Goal: Information Seeking & Learning: Learn about a topic

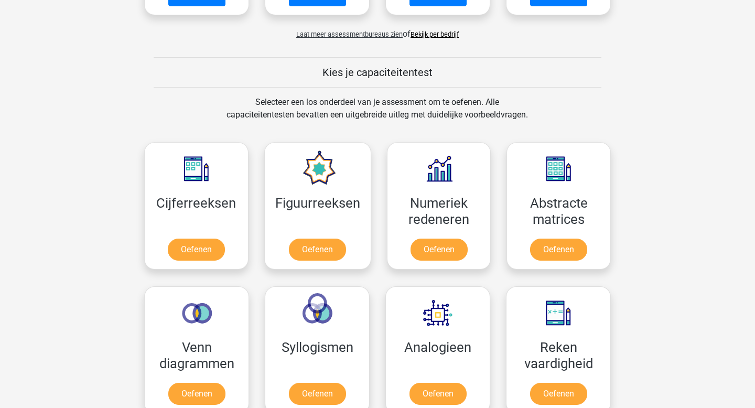
scroll to position [351, 0]
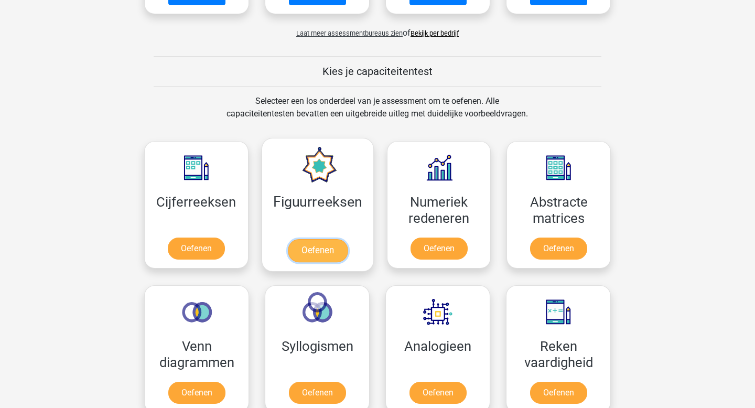
click at [322, 254] on link "Oefenen" at bounding box center [317, 250] width 60 height 23
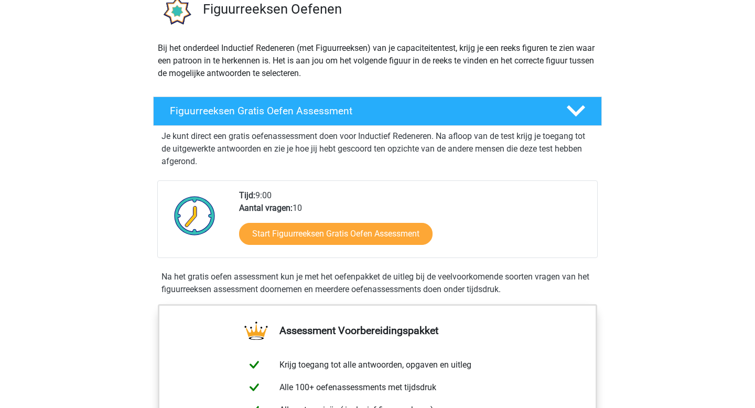
scroll to position [108, 0]
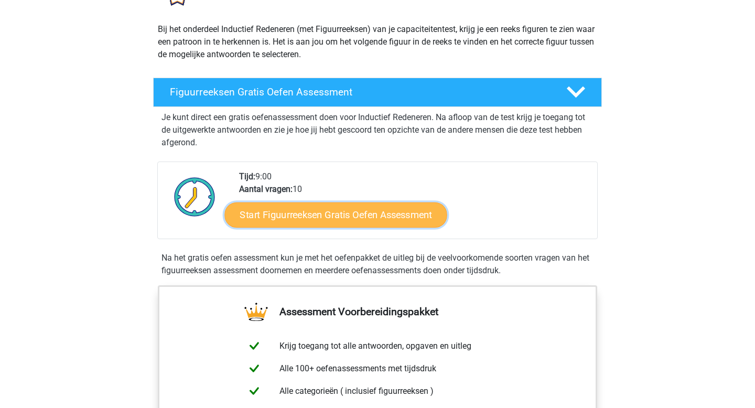
click at [322, 216] on link "Start Figuurreeksen Gratis Oefen Assessment" at bounding box center [336, 214] width 222 height 25
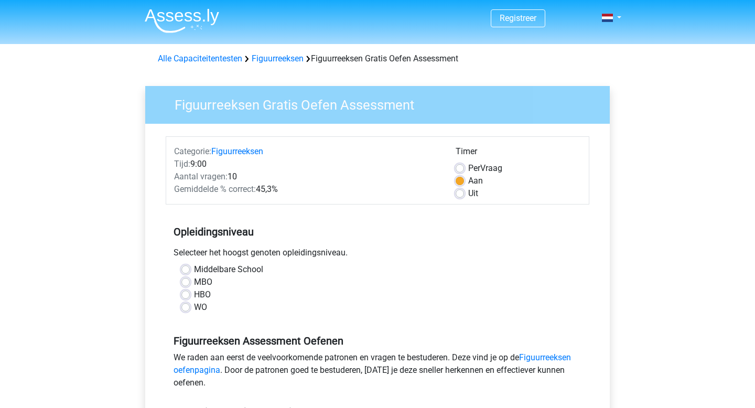
click at [194, 294] on label "HBO" at bounding box center [202, 294] width 17 height 13
click at [187, 294] on input "HBO" at bounding box center [185, 293] width 8 height 10
radio input "true"
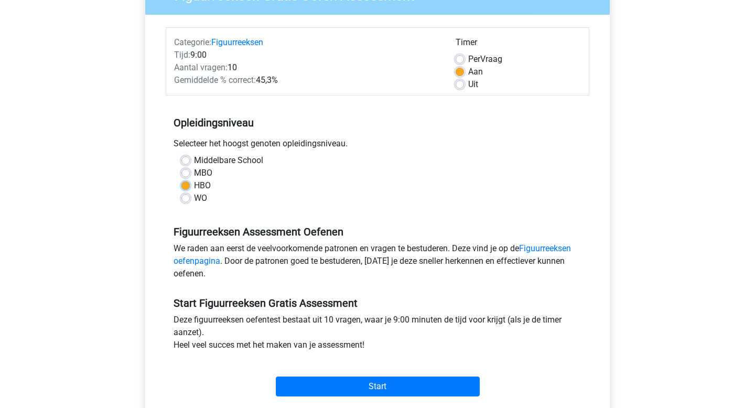
scroll to position [108, 0]
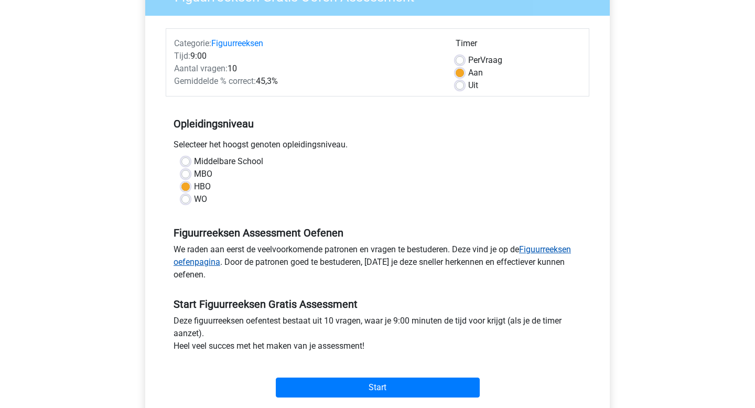
click at [554, 246] on link "Figuurreeksen oefenpagina" at bounding box center [371, 255] width 397 height 23
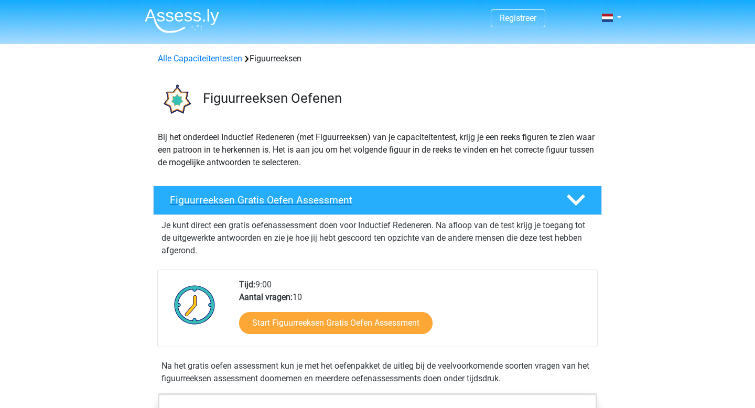
click at [579, 202] on polygon at bounding box center [575, 200] width 18 height 12
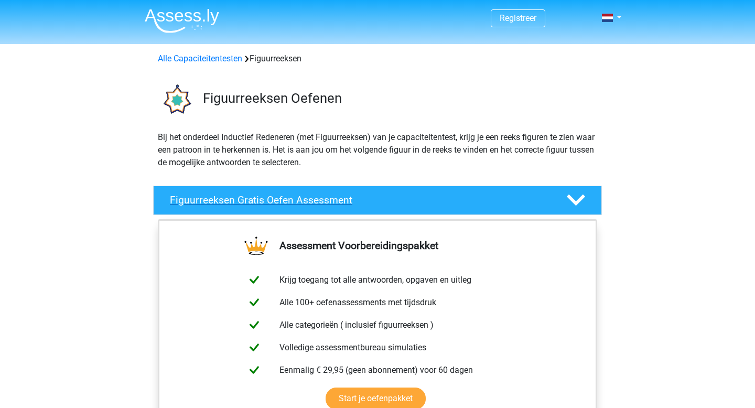
click at [579, 202] on polygon at bounding box center [575, 200] width 18 height 12
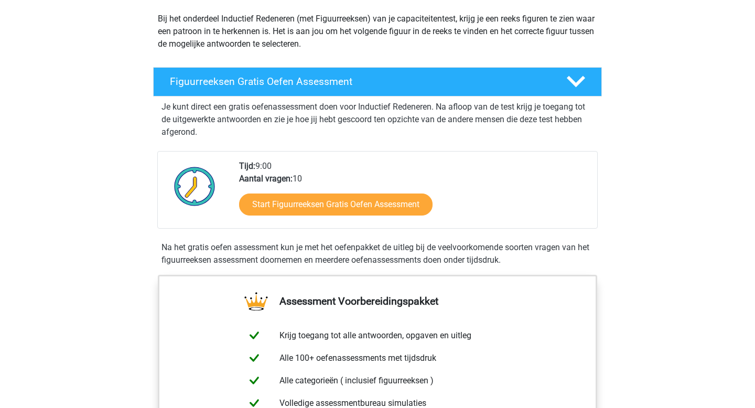
scroll to position [122, 0]
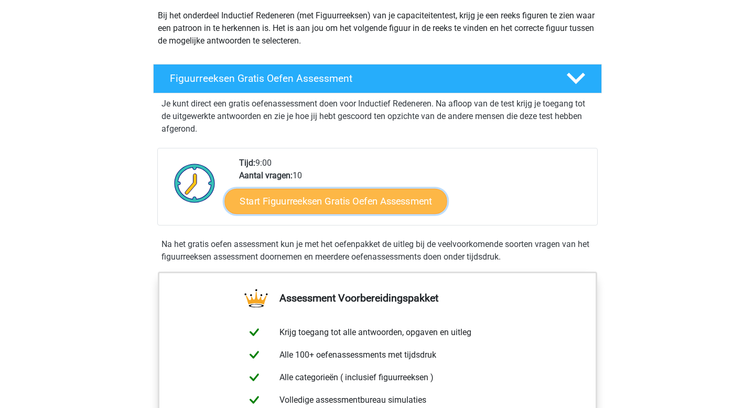
click at [375, 203] on link "Start Figuurreeksen Gratis Oefen Assessment" at bounding box center [336, 200] width 222 height 25
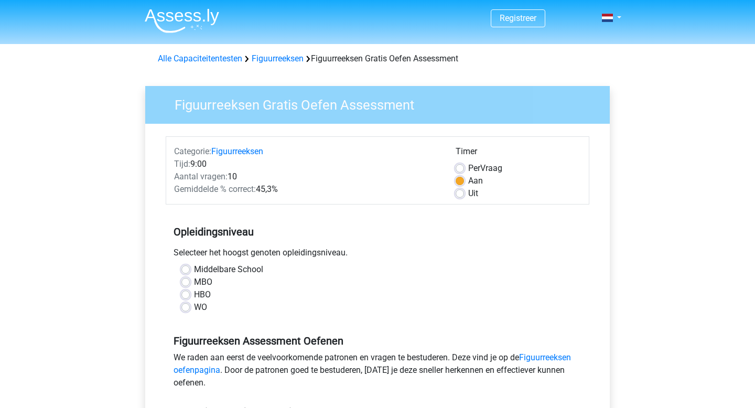
click at [194, 296] on label "HBO" at bounding box center [202, 294] width 17 height 13
click at [183, 296] on input "HBO" at bounding box center [185, 293] width 8 height 10
radio input "true"
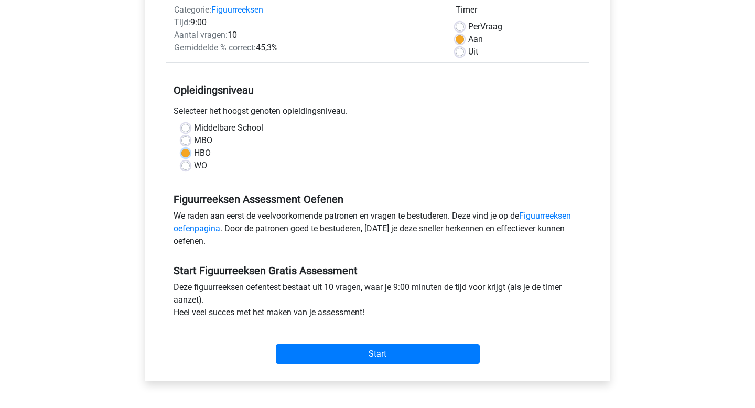
scroll to position [144, 0]
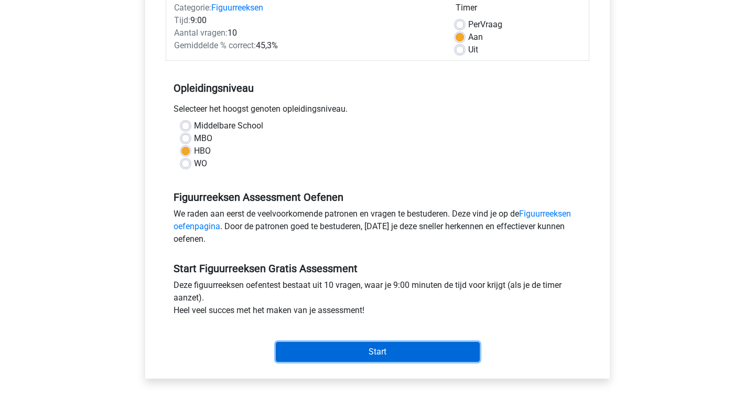
click at [348, 346] on input "Start" at bounding box center [378, 352] width 204 height 20
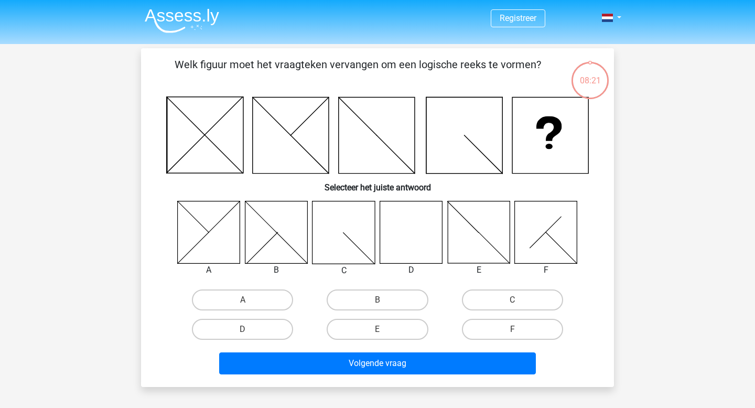
click at [407, 219] on icon at bounding box center [411, 232] width 62 height 62
click at [244, 329] on input "D" at bounding box center [246, 332] width 7 height 7
radio input "true"
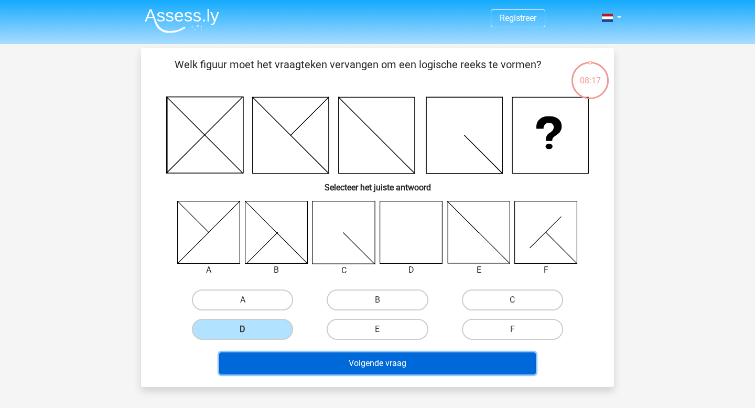
click at [320, 368] on button "Volgende vraag" at bounding box center [377, 363] width 317 height 22
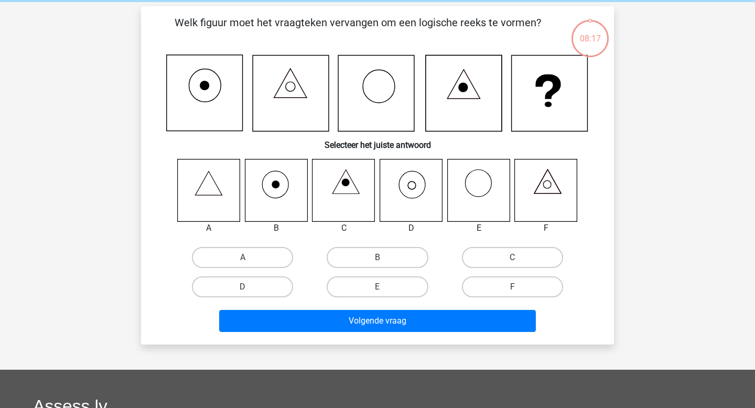
scroll to position [48, 0]
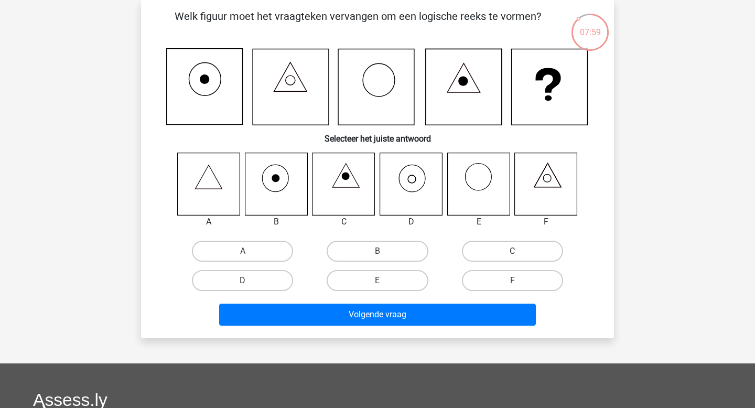
click at [417, 195] on icon at bounding box center [411, 183] width 62 height 62
click at [276, 281] on label "D" at bounding box center [242, 280] width 101 height 21
click at [249, 281] on input "D" at bounding box center [246, 283] width 7 height 7
radio input "true"
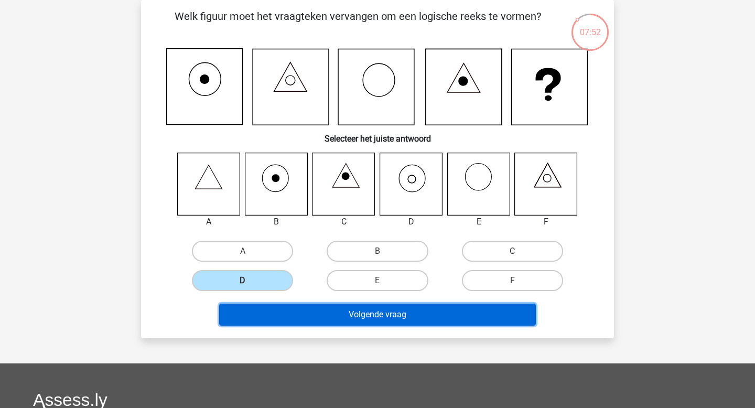
click at [352, 312] on button "Volgende vraag" at bounding box center [377, 314] width 317 height 22
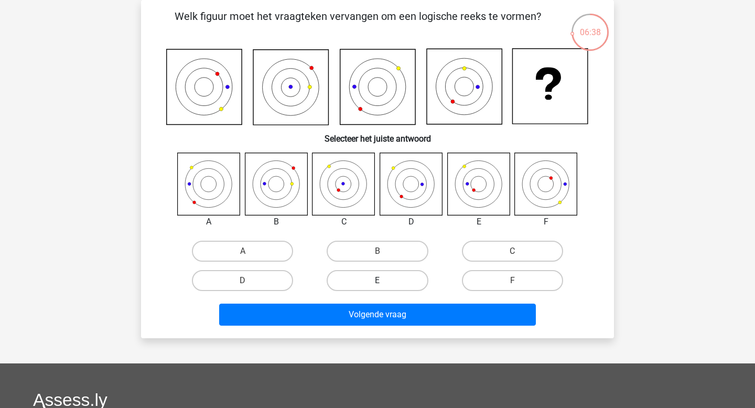
click at [381, 278] on label "E" at bounding box center [376, 280] width 101 height 21
click at [381, 280] on input "E" at bounding box center [380, 283] width 7 height 7
radio input "true"
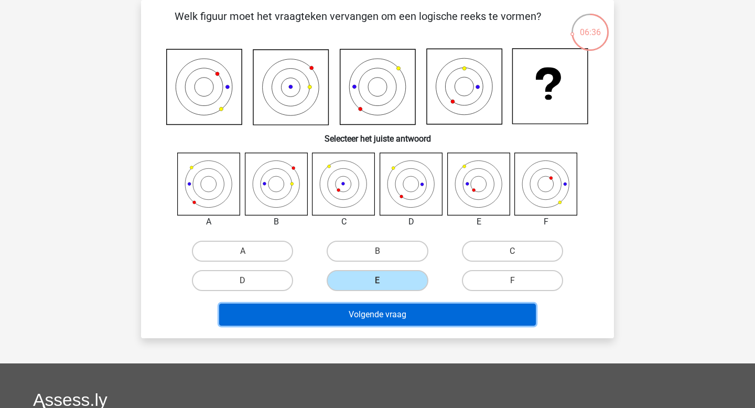
click at [383, 316] on button "Volgende vraag" at bounding box center [377, 314] width 317 height 22
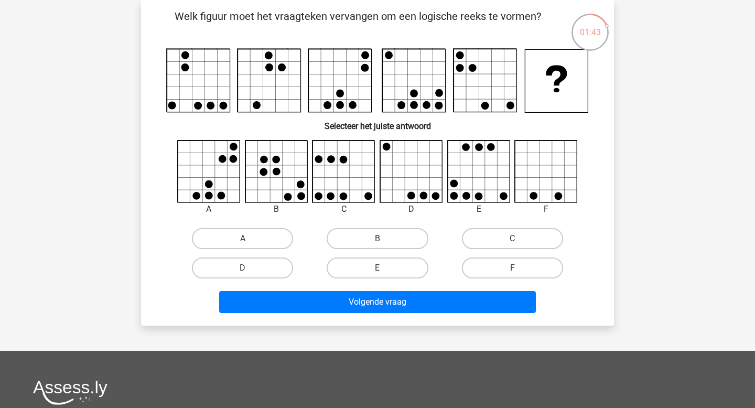
click at [414, 172] on icon at bounding box center [411, 171] width 62 height 62
click at [269, 261] on label "D" at bounding box center [242, 267] width 101 height 21
click at [249, 268] on input "D" at bounding box center [246, 271] width 7 height 7
radio input "true"
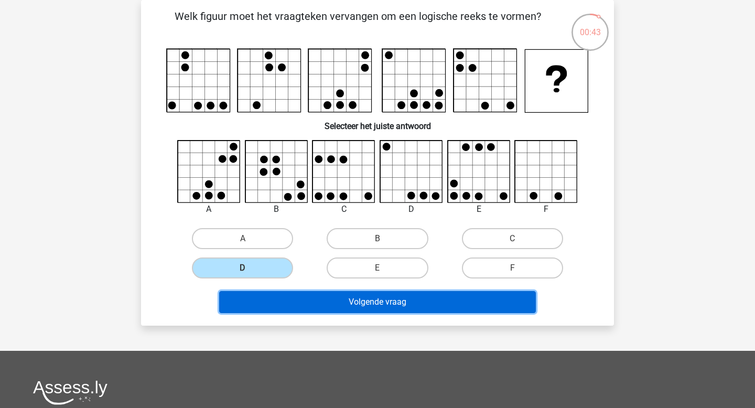
click at [413, 297] on button "Volgende vraag" at bounding box center [377, 302] width 317 height 22
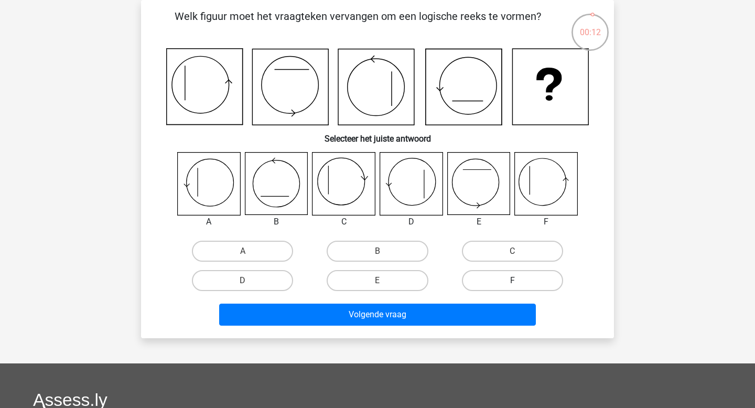
click at [499, 280] on label "F" at bounding box center [512, 280] width 101 height 21
click at [512, 280] on input "F" at bounding box center [515, 283] width 7 height 7
radio input "true"
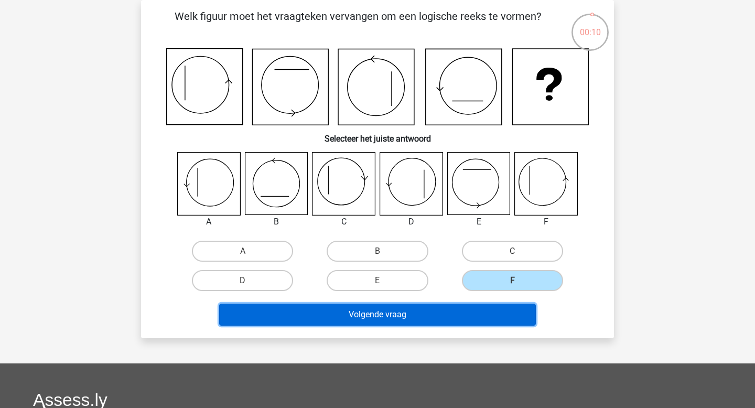
click at [450, 313] on button "Volgende vraag" at bounding box center [377, 314] width 317 height 22
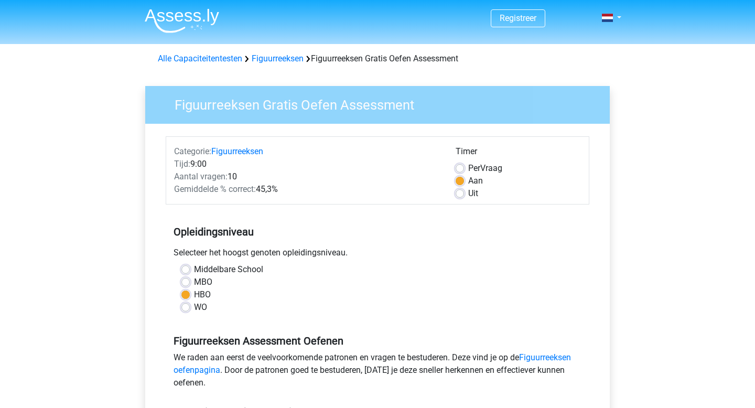
scroll to position [144, 0]
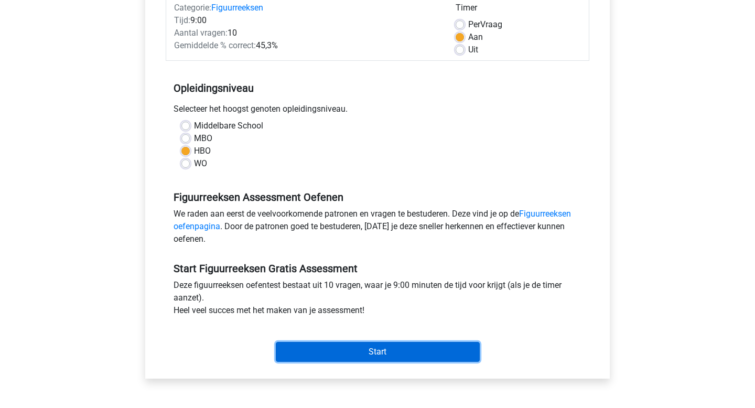
click at [330, 354] on input "Start" at bounding box center [378, 352] width 204 height 20
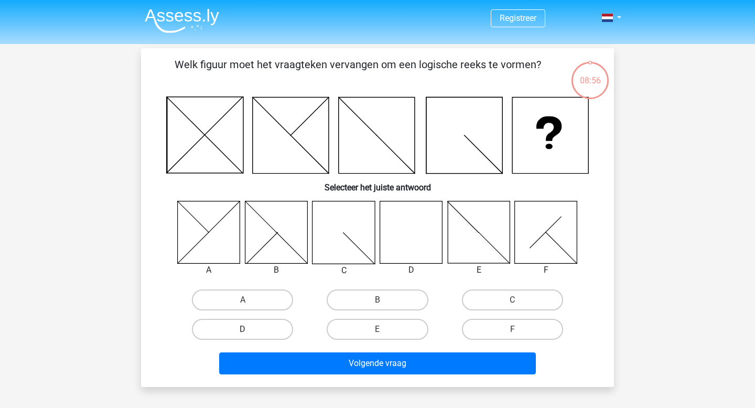
click at [263, 320] on label "D" at bounding box center [242, 329] width 101 height 21
click at [249, 329] on input "D" at bounding box center [246, 332] width 7 height 7
radio input "true"
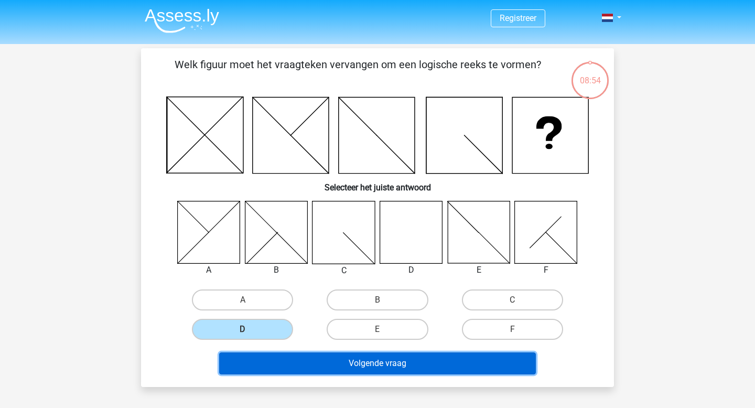
click at [341, 354] on button "Volgende vraag" at bounding box center [377, 363] width 317 height 22
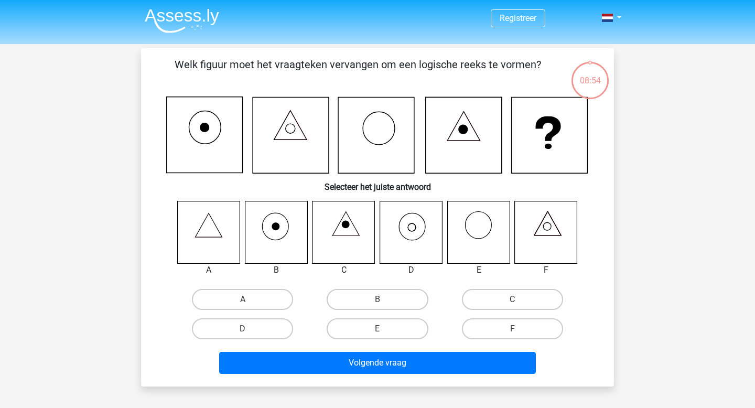
scroll to position [48, 0]
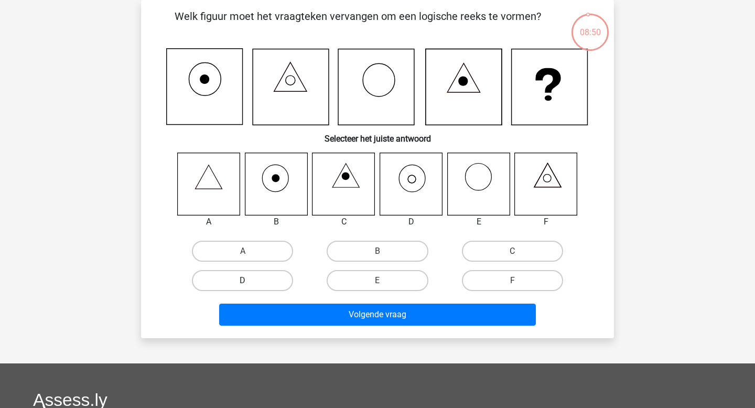
click at [271, 285] on label "D" at bounding box center [242, 280] width 101 height 21
click at [249, 285] on input "D" at bounding box center [246, 283] width 7 height 7
radio input "true"
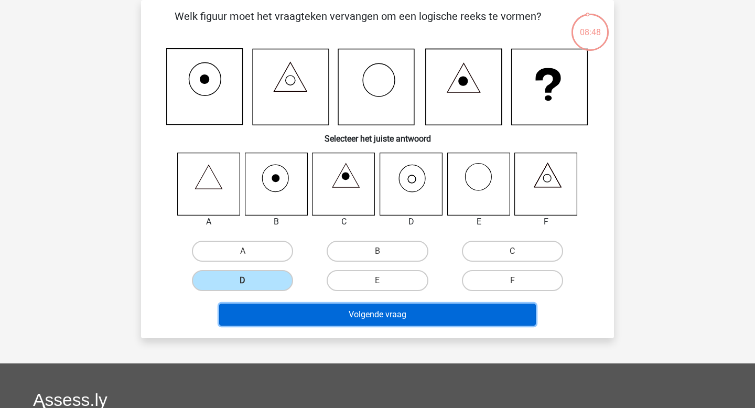
click at [323, 310] on button "Volgende vraag" at bounding box center [377, 314] width 317 height 22
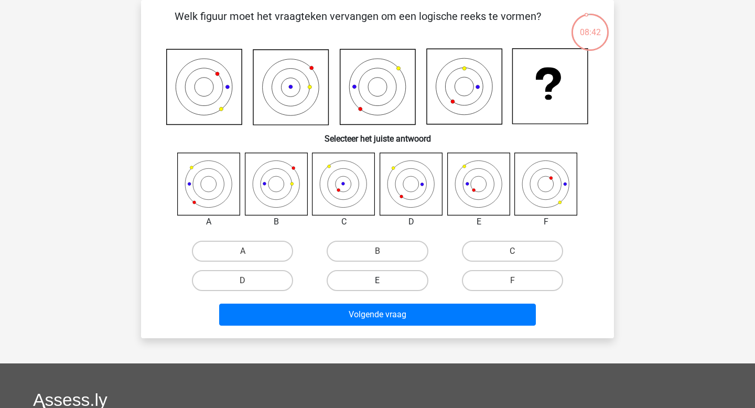
click at [372, 286] on label "E" at bounding box center [376, 280] width 101 height 21
click at [377, 286] on input "E" at bounding box center [380, 283] width 7 height 7
radio input "true"
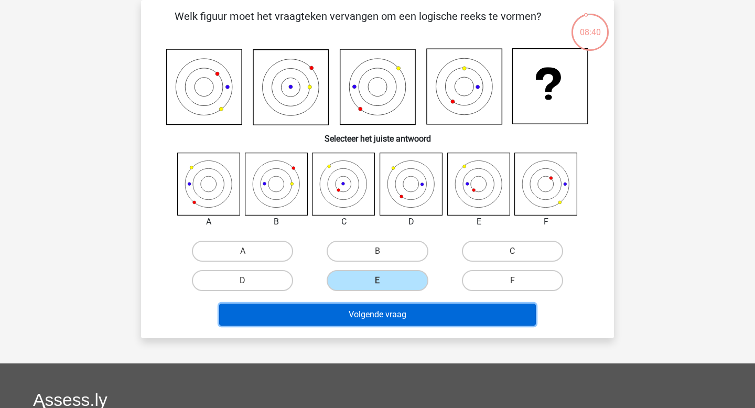
click at [371, 320] on button "Volgende vraag" at bounding box center [377, 314] width 317 height 22
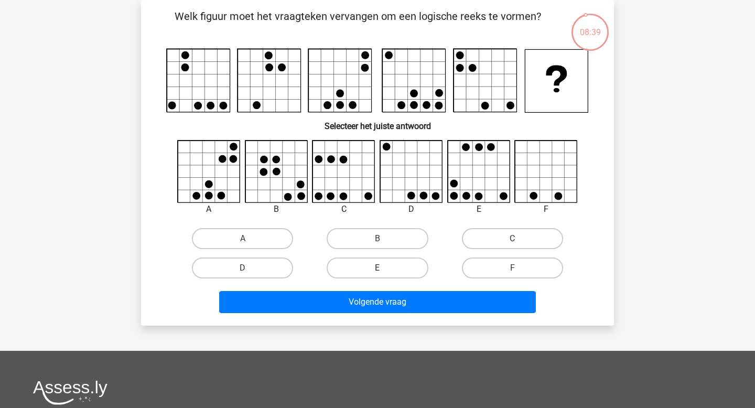
click at [403, 267] on label "E" at bounding box center [376, 267] width 101 height 21
click at [384, 268] on input "E" at bounding box center [380, 271] width 7 height 7
radio input "true"
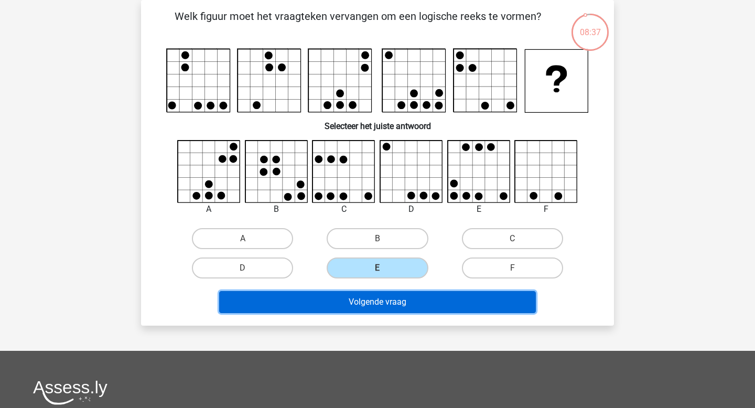
click at [388, 312] on button "Volgende vraag" at bounding box center [377, 302] width 317 height 22
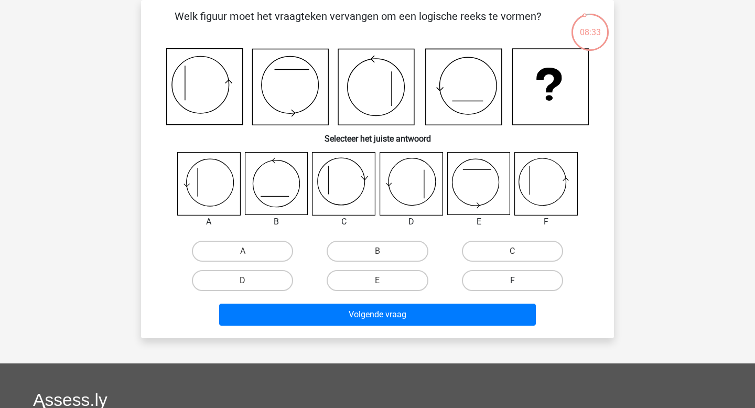
click at [498, 278] on label "F" at bounding box center [512, 280] width 101 height 21
click at [512, 280] on input "F" at bounding box center [515, 283] width 7 height 7
radio input "true"
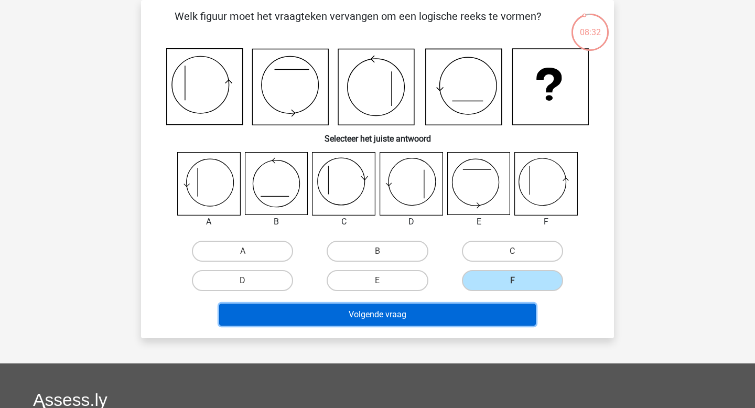
click at [464, 314] on button "Volgende vraag" at bounding box center [377, 314] width 317 height 22
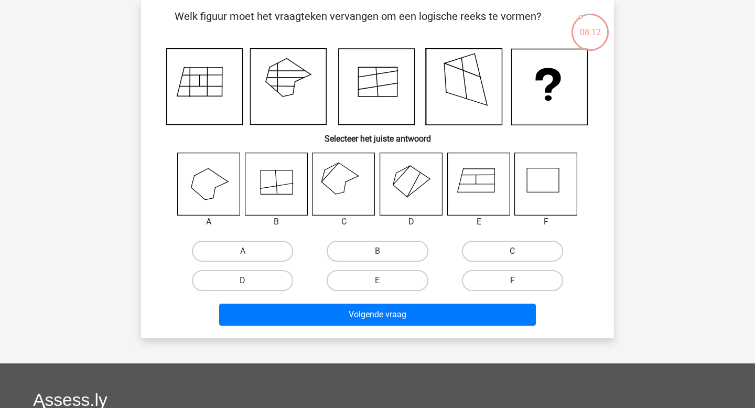
click at [542, 241] on label "C" at bounding box center [512, 251] width 101 height 21
click at [519, 251] on input "C" at bounding box center [515, 254] width 7 height 7
radio input "true"
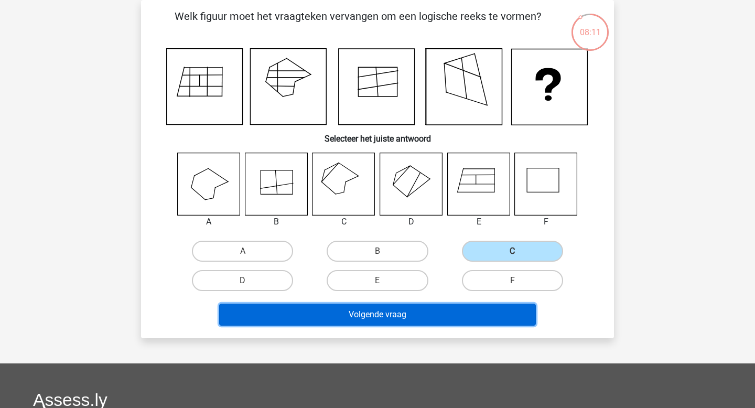
click at [465, 311] on button "Volgende vraag" at bounding box center [377, 314] width 317 height 22
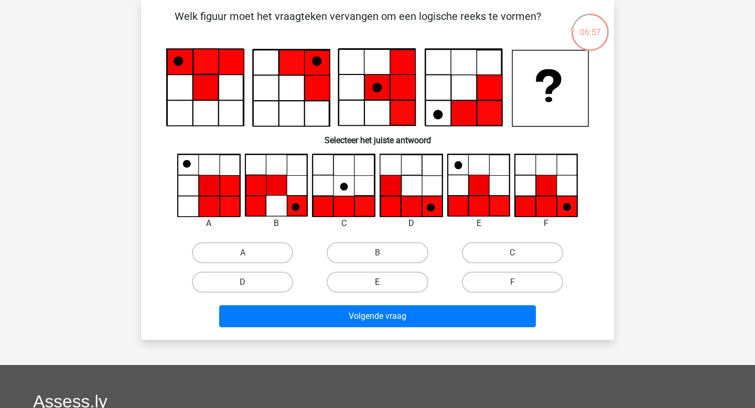
click at [389, 284] on label "E" at bounding box center [376, 281] width 101 height 21
click at [384, 284] on input "E" at bounding box center [380, 285] width 7 height 7
radio input "true"
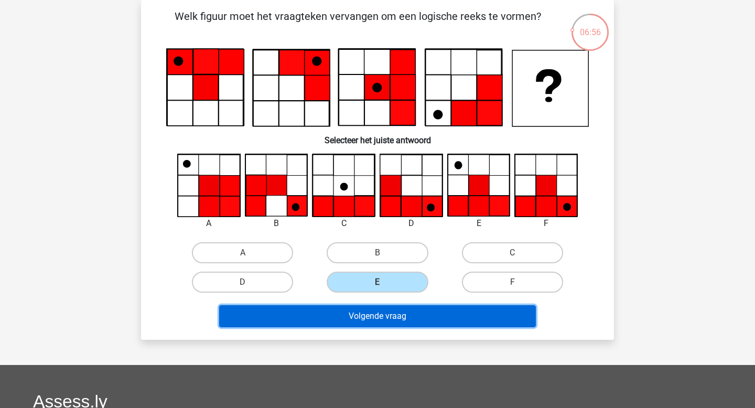
click at [397, 311] on button "Volgende vraag" at bounding box center [377, 316] width 317 height 22
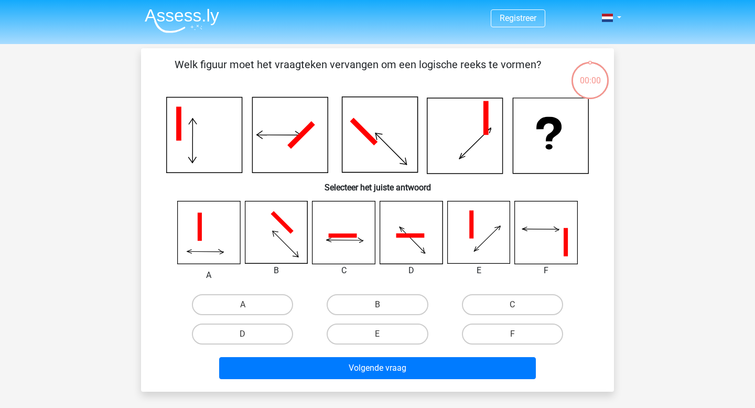
scroll to position [48, 0]
